Goal: Task Accomplishment & Management: Use online tool/utility

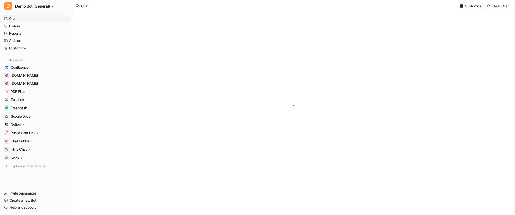
click at [29, 142] on p "Chat Bubble" at bounding box center [20, 141] width 19 height 5
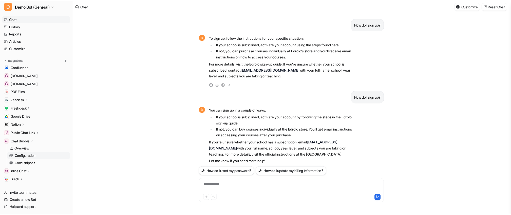
scroll to position [105, 0]
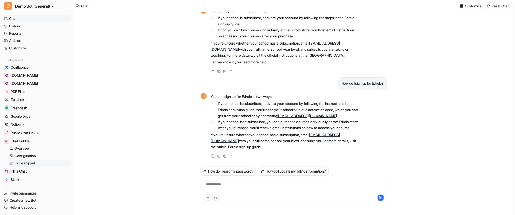
click at [26, 161] on p "Code snippet" at bounding box center [25, 163] width 21 height 5
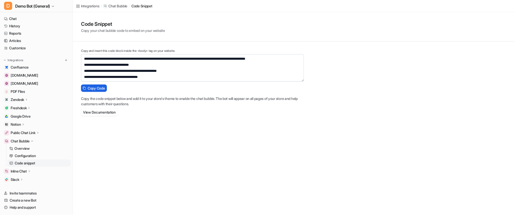
click at [100, 88] on span "Copy Code" at bounding box center [96, 88] width 17 height 5
click at [42, 148] on link "Overview" at bounding box center [38, 148] width 63 height 7
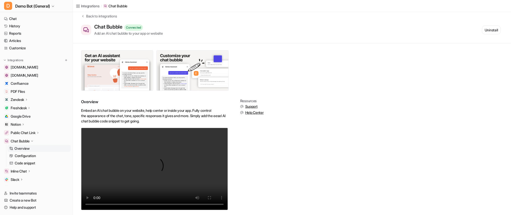
scroll to position [14, 0]
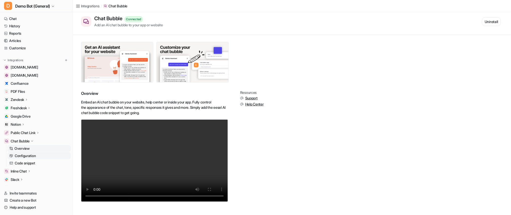
click at [21, 158] on p "Configuration" at bounding box center [25, 155] width 21 height 5
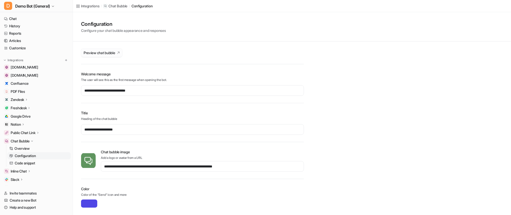
click at [110, 55] on span "Preview chat bubble" at bounding box center [100, 52] width 32 height 5
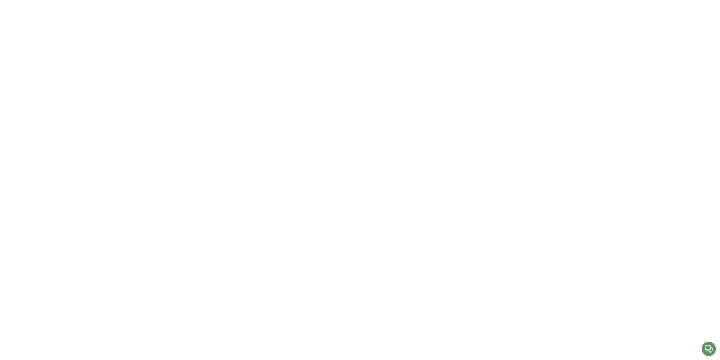
click at [515, 215] on body at bounding box center [360, 180] width 720 height 360
click at [515, 215] on img "Open chat" at bounding box center [709, 349] width 16 height 16
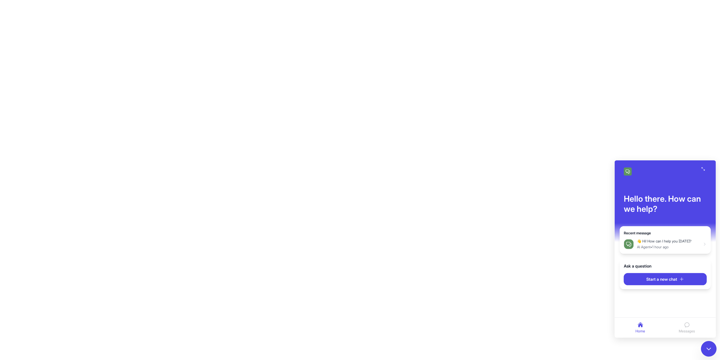
click at [515, 215] on span "Messages" at bounding box center [687, 330] width 16 height 5
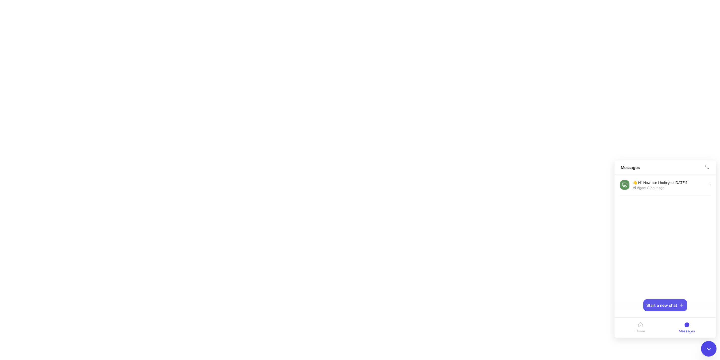
click at [515, 215] on button "Start a new chat" at bounding box center [666, 305] width 44 height 12
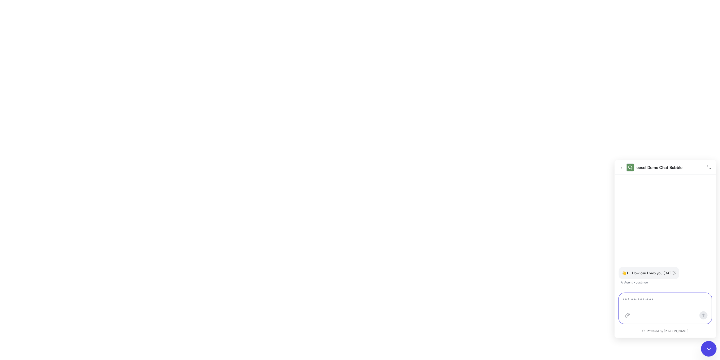
click at [515, 215] on textarea at bounding box center [665, 303] width 85 height 12
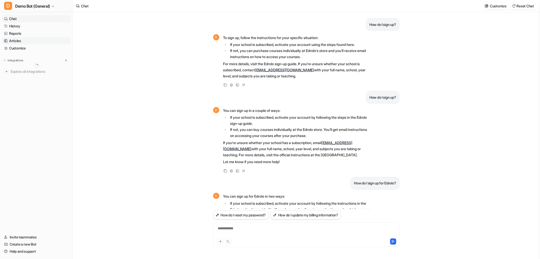
scroll to position [62, 0]
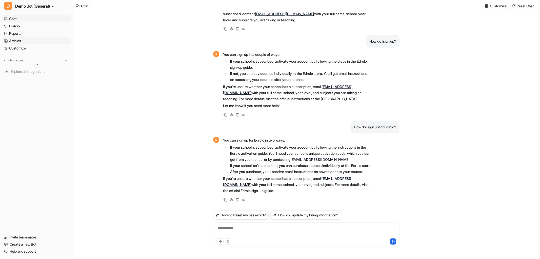
type textarea "**********"
